Goal: Communication & Community: Answer question/provide support

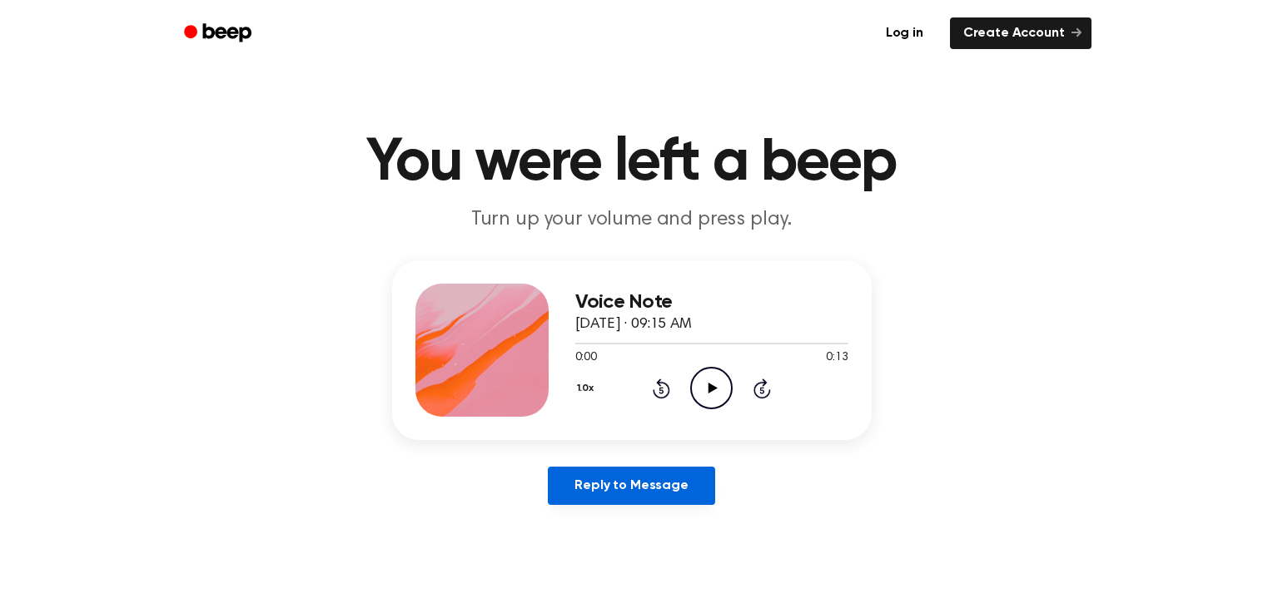
click at [607, 499] on link "Reply to Message" at bounding box center [631, 486] width 166 height 38
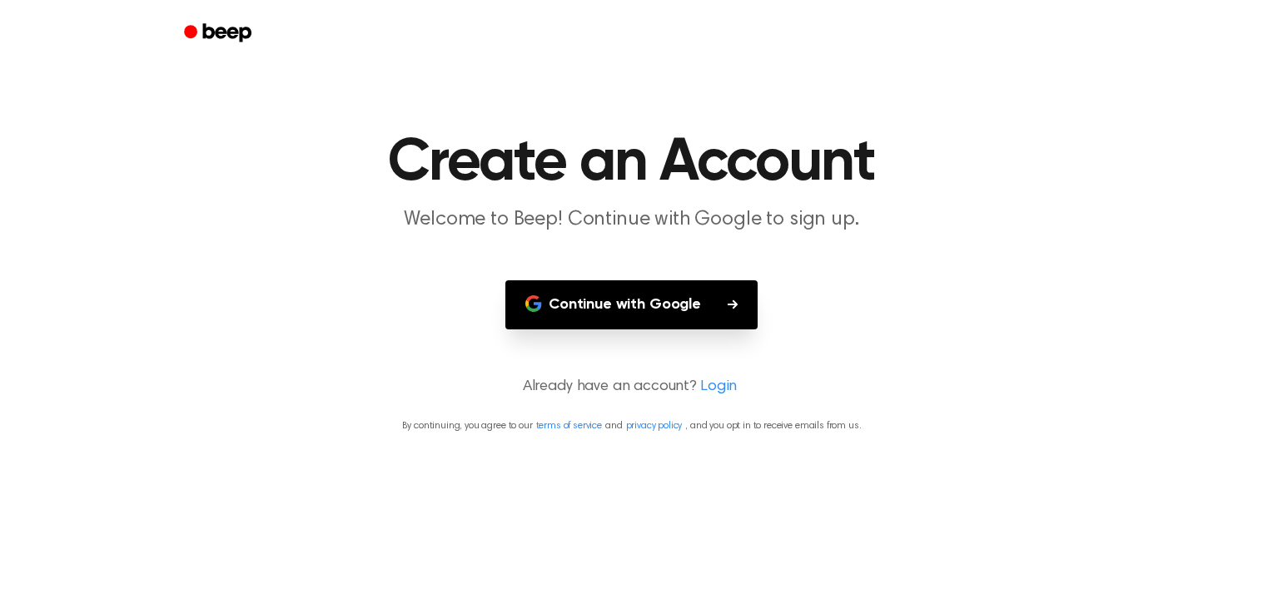
click at [644, 304] on button "Continue with Google" at bounding box center [631, 305] width 252 height 49
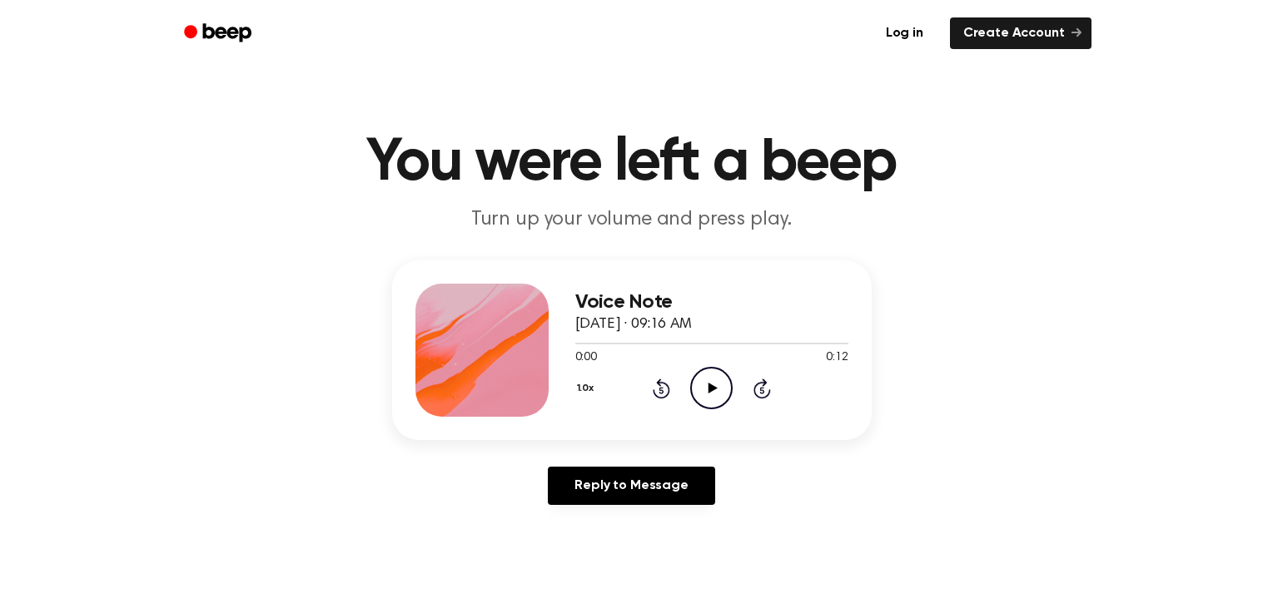
click at [707, 379] on icon "Play Audio" at bounding box center [711, 388] width 42 height 42
click at [583, 379] on button "1.0x" at bounding box center [587, 389] width 25 height 28
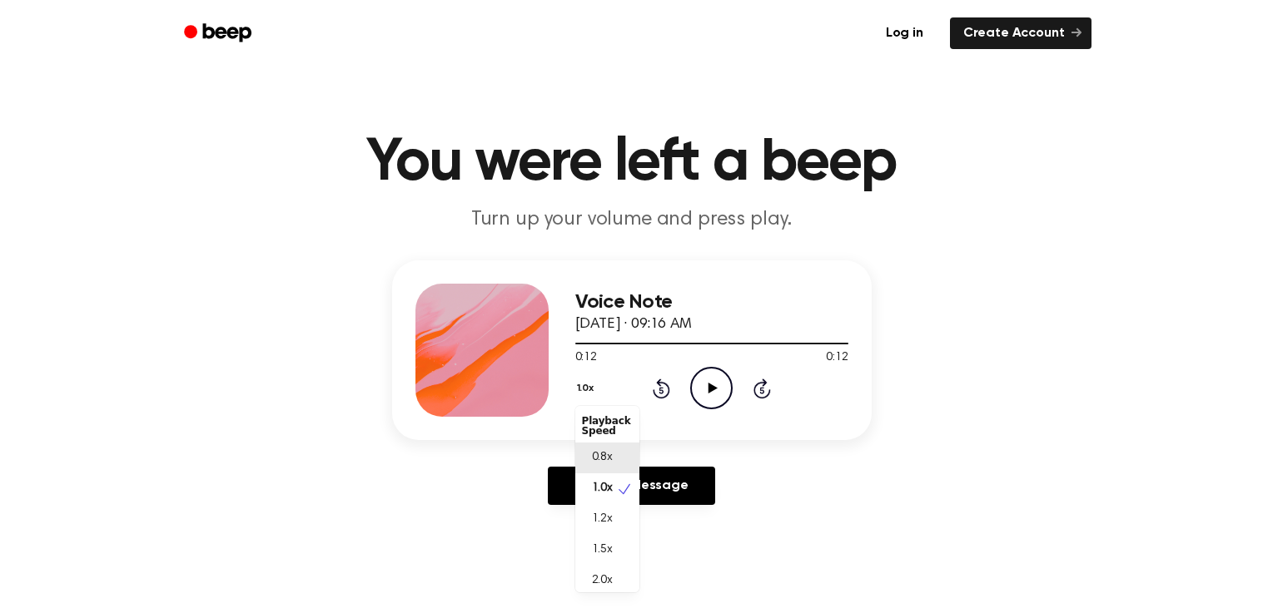
click at [603, 449] on span "0.8x" at bounding box center [602, 457] width 21 height 17
click at [703, 394] on icon "Play Audio" at bounding box center [711, 388] width 42 height 42
click at [590, 392] on button "0.8x" at bounding box center [589, 389] width 28 height 28
click at [618, 486] on div "1.0x" at bounding box center [607, 489] width 64 height 31
click at [586, 390] on button "1.0x" at bounding box center [587, 389] width 25 height 28
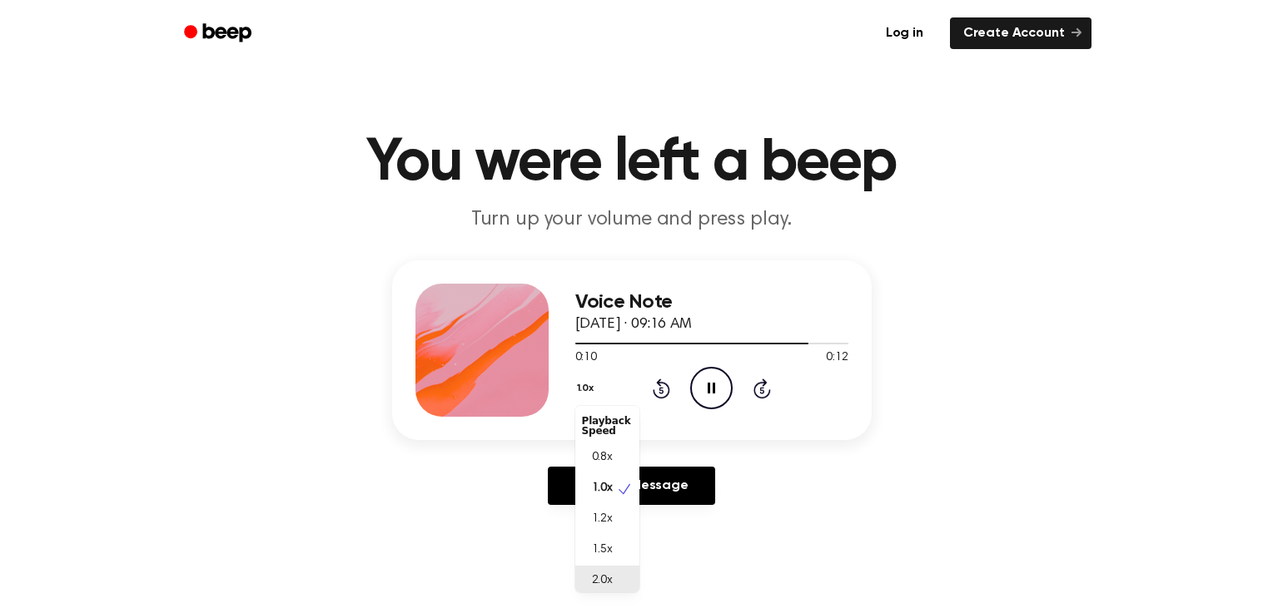
click at [593, 574] on span "2.0x" at bounding box center [602, 581] width 21 height 17
click at [695, 375] on circle at bounding box center [711, 388] width 41 height 41
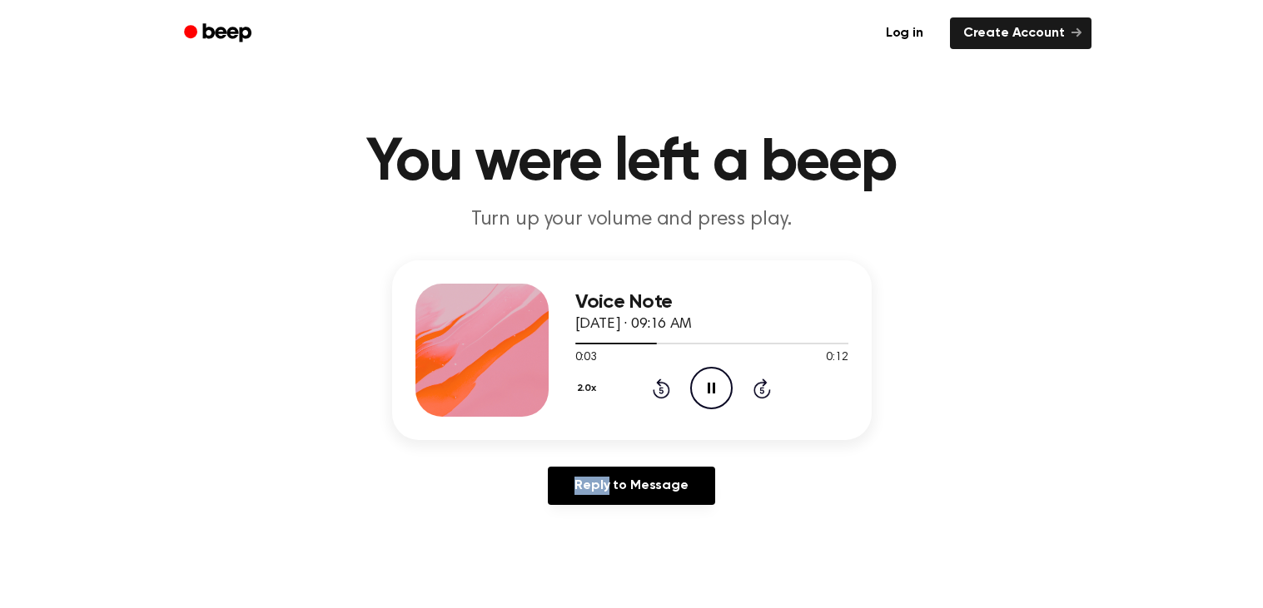
click at [588, 386] on button "2.0x" at bounding box center [588, 389] width 27 height 28
click at [593, 484] on span "1.0x" at bounding box center [602, 485] width 21 height 17
click at [284, 410] on div "Voice Note September 23, 2025 · 09:16 AM 0:07 0:12 Your browser does not suppor…" at bounding box center [631, 390] width 1223 height 258
click at [718, 395] on icon "Play Audio" at bounding box center [711, 388] width 42 height 42
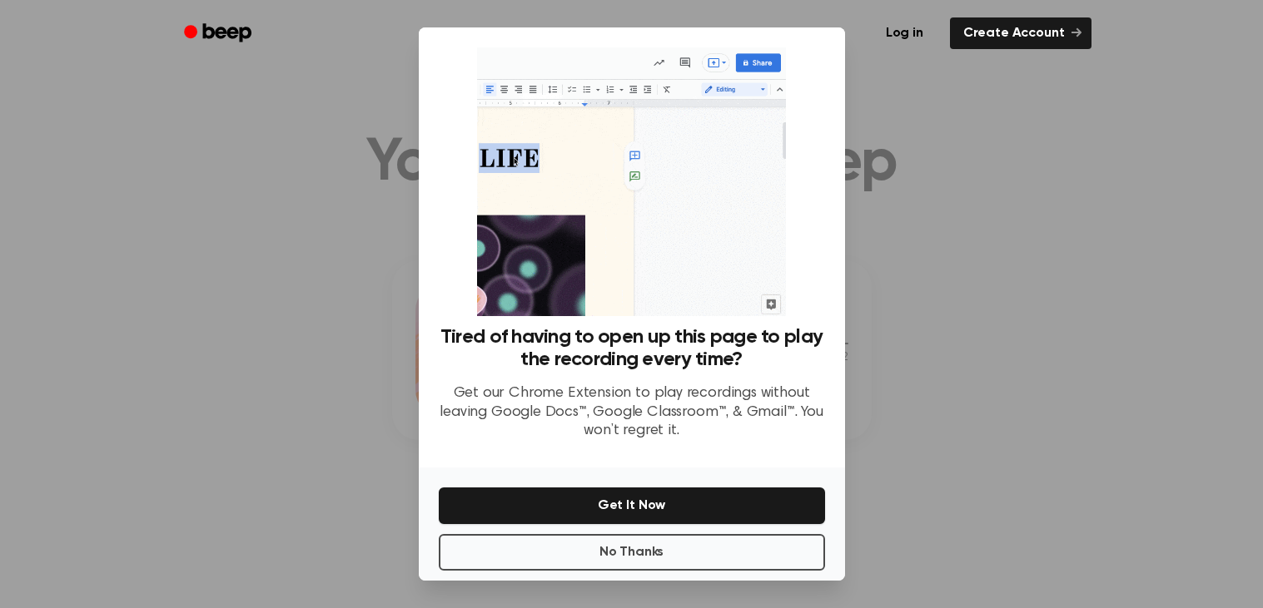
click at [1007, 355] on div at bounding box center [631, 304] width 1263 height 608
click at [980, 318] on div at bounding box center [631, 304] width 1263 height 608
click at [718, 539] on button "No Thanks" at bounding box center [632, 552] width 386 height 37
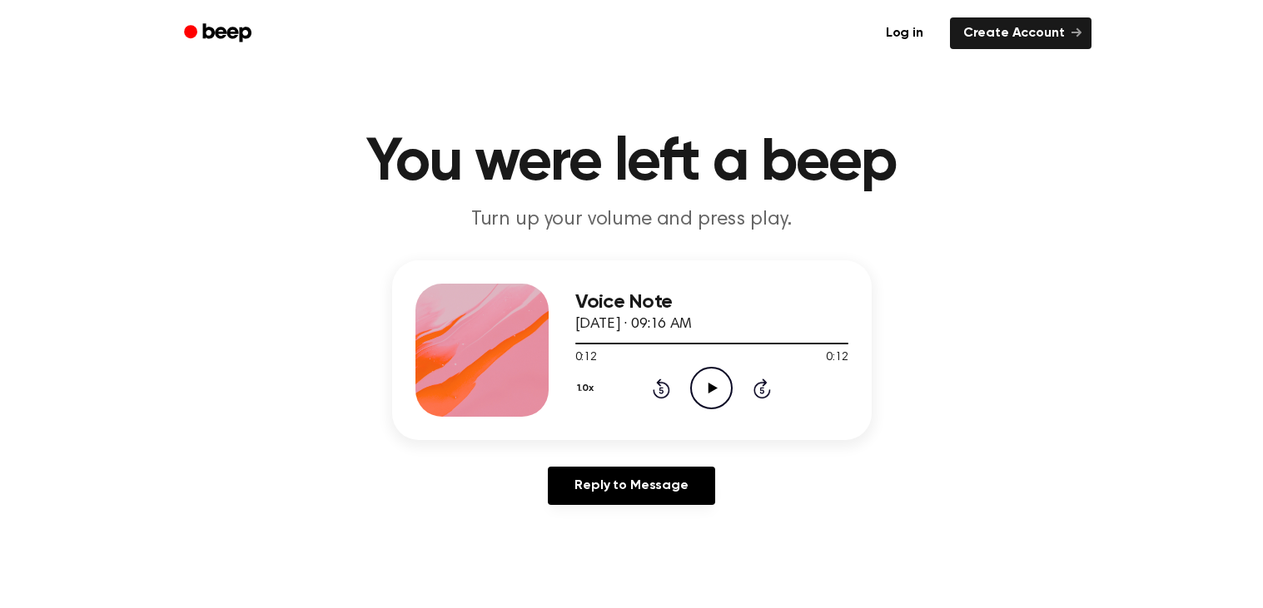
click at [706, 378] on icon "Play Audio" at bounding box center [711, 388] width 42 height 42
click at [715, 380] on icon "Play Audio" at bounding box center [711, 388] width 42 height 42
click at [580, 385] on button "1.0x" at bounding box center [587, 389] width 25 height 28
click at [592, 451] on span "0.8x" at bounding box center [602, 457] width 21 height 17
click at [698, 390] on icon "Play Audio" at bounding box center [711, 388] width 42 height 42
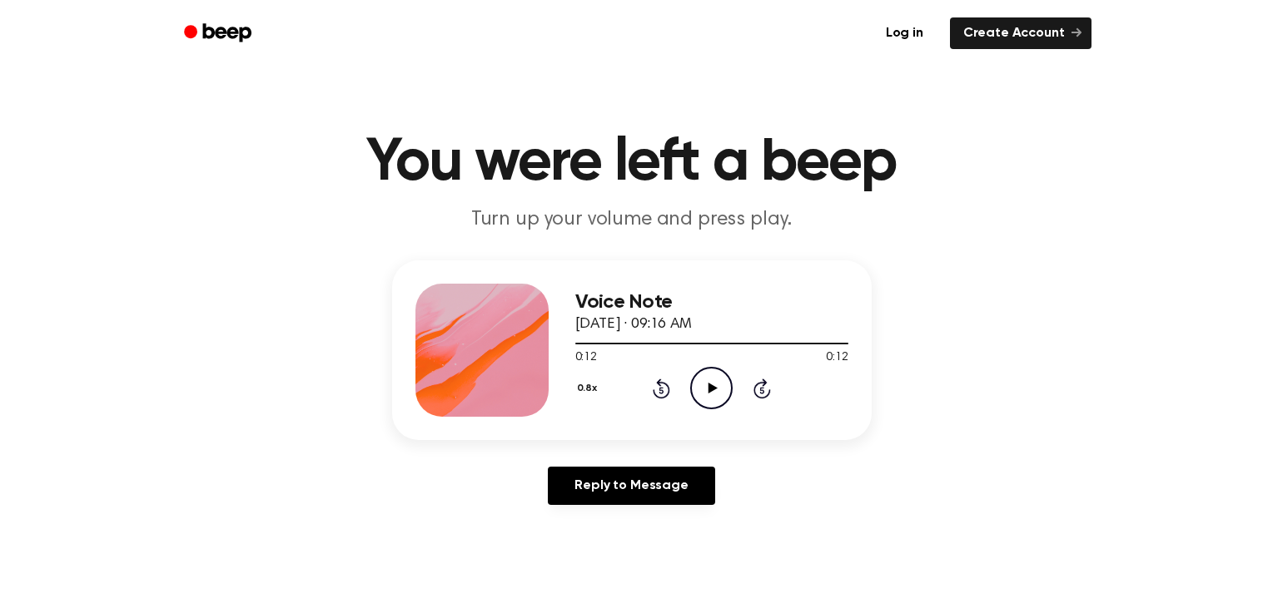
click at [723, 376] on icon "Play Audio" at bounding box center [711, 388] width 42 height 42
click at [695, 380] on icon "Play Audio" at bounding box center [711, 388] width 42 height 42
click at [703, 375] on icon "Play Audio" at bounding box center [711, 388] width 42 height 42
click at [705, 384] on icon "Play Audio" at bounding box center [711, 388] width 42 height 42
click at [703, 381] on icon "Play Audio" at bounding box center [711, 388] width 42 height 42
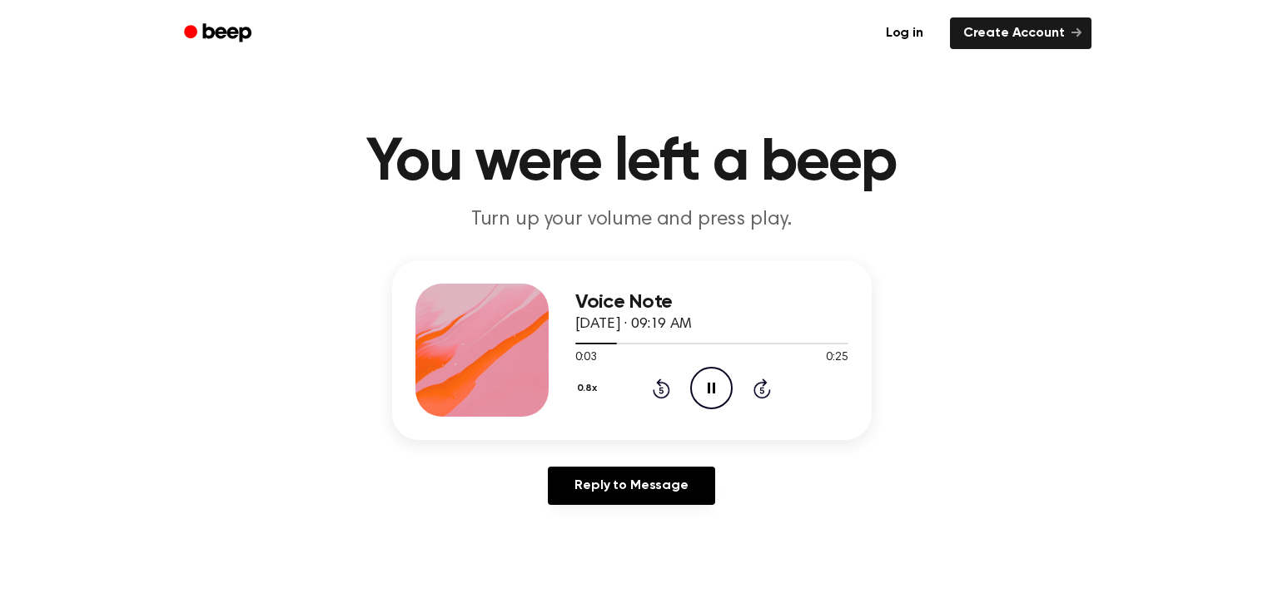
click at [587, 381] on button "0.8x" at bounding box center [589, 389] width 28 height 28
click at [593, 480] on span "1.0x" at bounding box center [602, 488] width 21 height 17
click at [713, 386] on icon at bounding box center [712, 388] width 9 height 11
click at [710, 389] on icon at bounding box center [712, 388] width 9 height 11
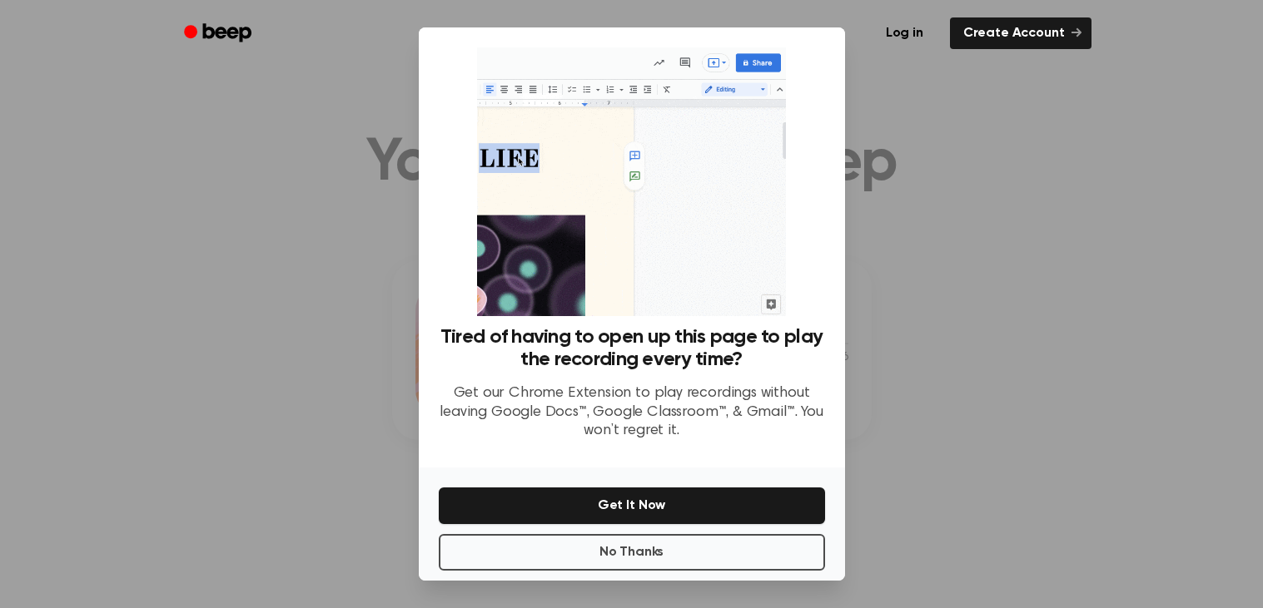
click at [898, 295] on div at bounding box center [631, 304] width 1263 height 608
click at [678, 552] on button "No Thanks" at bounding box center [632, 552] width 386 height 37
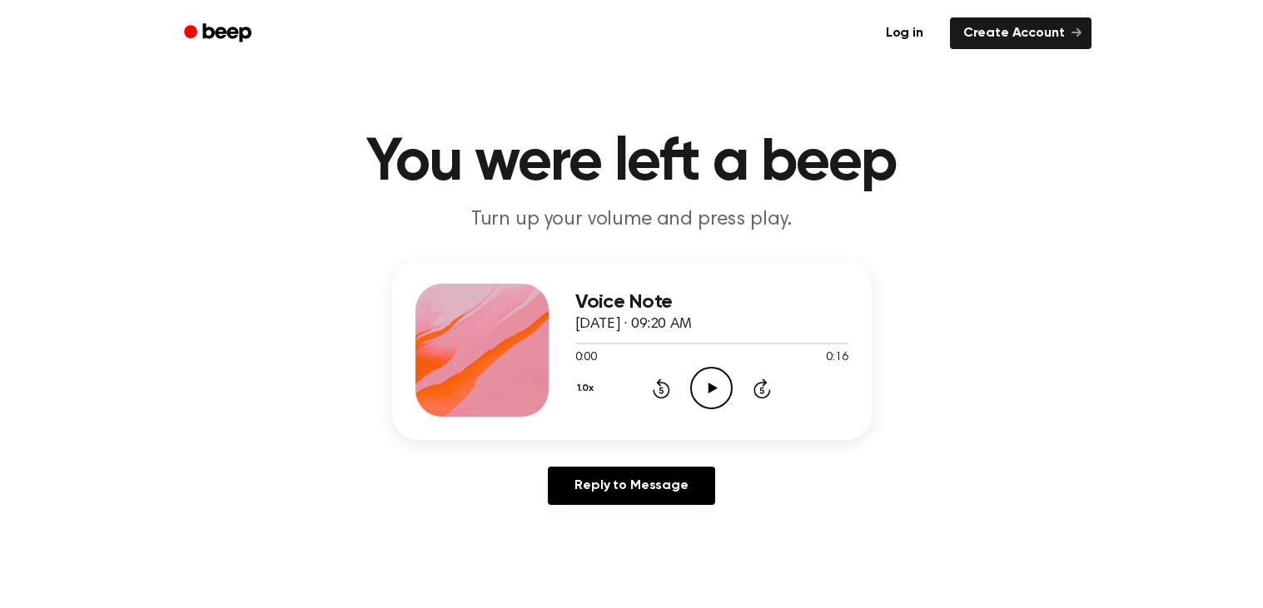
click at [706, 403] on icon "Play Audio" at bounding box center [711, 388] width 42 height 42
click at [703, 375] on icon "Play Audio" at bounding box center [711, 388] width 42 height 42
click at [697, 379] on icon "Play Audio" at bounding box center [711, 388] width 42 height 42
click at [708, 383] on icon at bounding box center [711, 388] width 7 height 11
click at [762, 382] on icon at bounding box center [761, 389] width 17 height 20
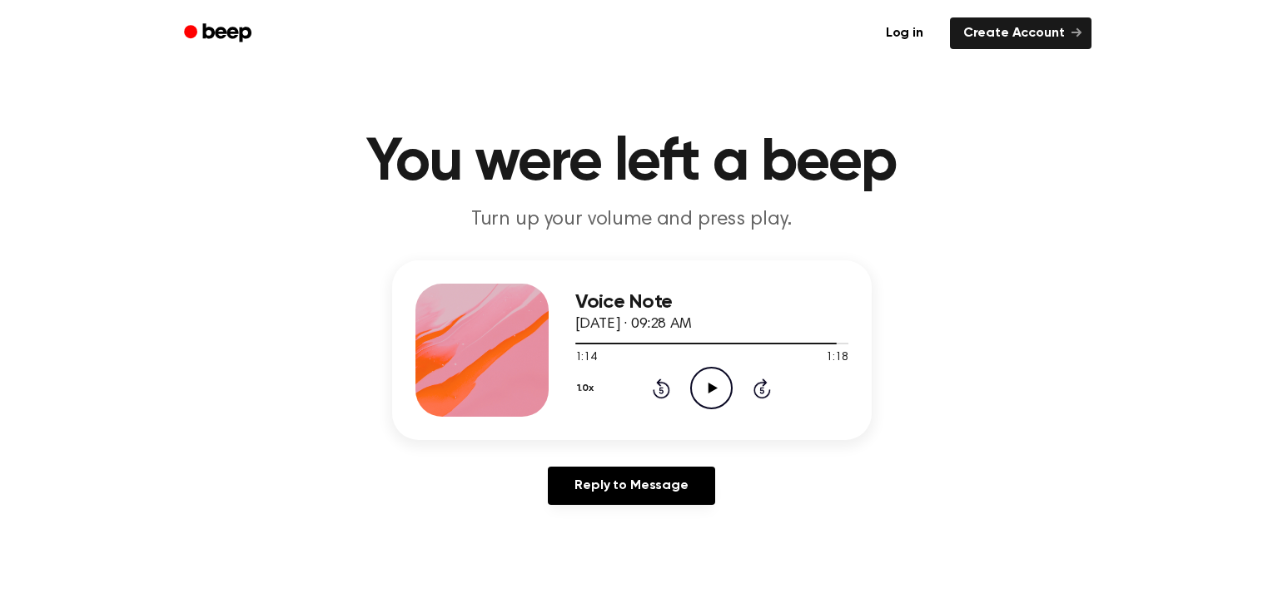
click at [762, 385] on icon at bounding box center [761, 389] width 17 height 20
click at [706, 390] on icon "Play Audio" at bounding box center [711, 388] width 42 height 42
click at [708, 383] on icon "Play Audio" at bounding box center [711, 388] width 42 height 42
click at [693, 373] on icon "Play Audio" at bounding box center [711, 388] width 42 height 42
click at [695, 369] on icon "Play Audio" at bounding box center [711, 388] width 42 height 42
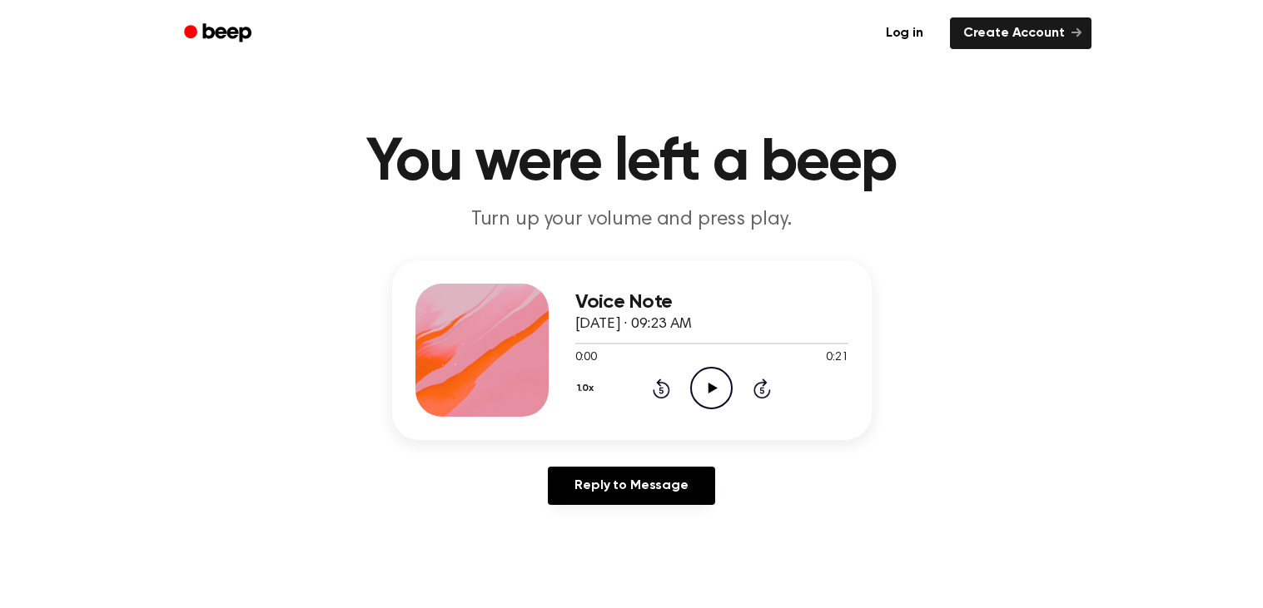
click at [693, 383] on icon "Play Audio" at bounding box center [711, 388] width 42 height 42
